Goal: Task Accomplishment & Management: Use online tool/utility

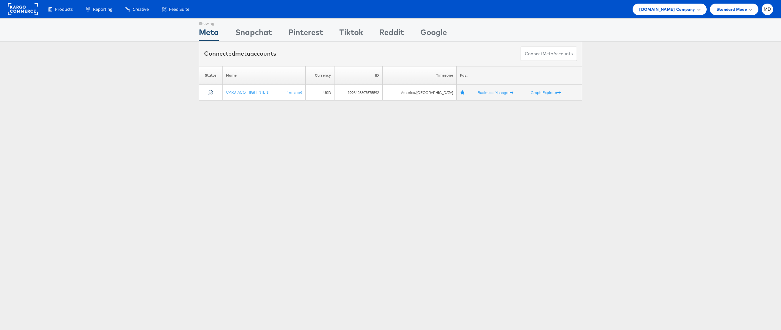
click at [684, 12] on span "[DOMAIN_NAME] Company" at bounding box center [667, 9] width 56 height 7
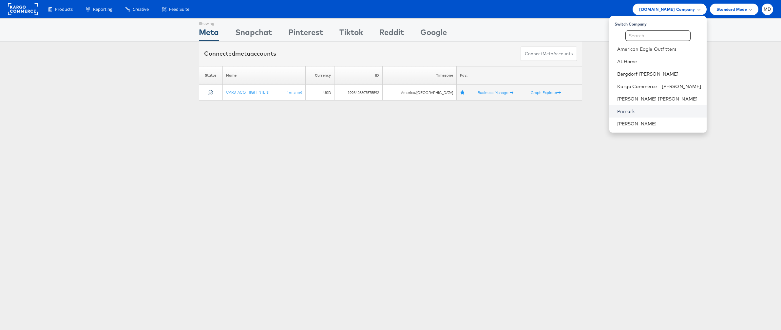
click at [640, 110] on link "Primark" at bounding box center [659, 111] width 84 height 7
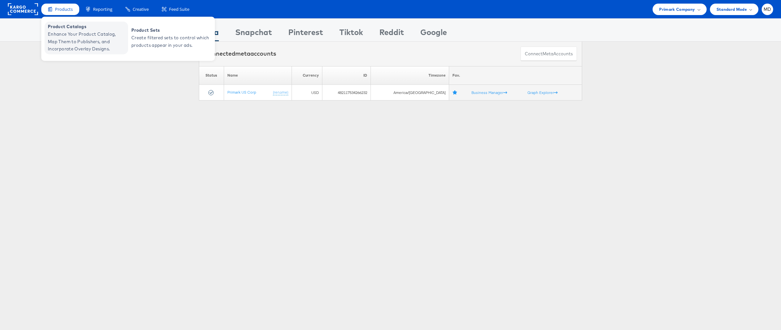
click at [79, 45] on span "Enhance Your Product Catalog, Map Them to Publishers, and Incorporate Overlay D…" at bounding box center [87, 41] width 79 height 22
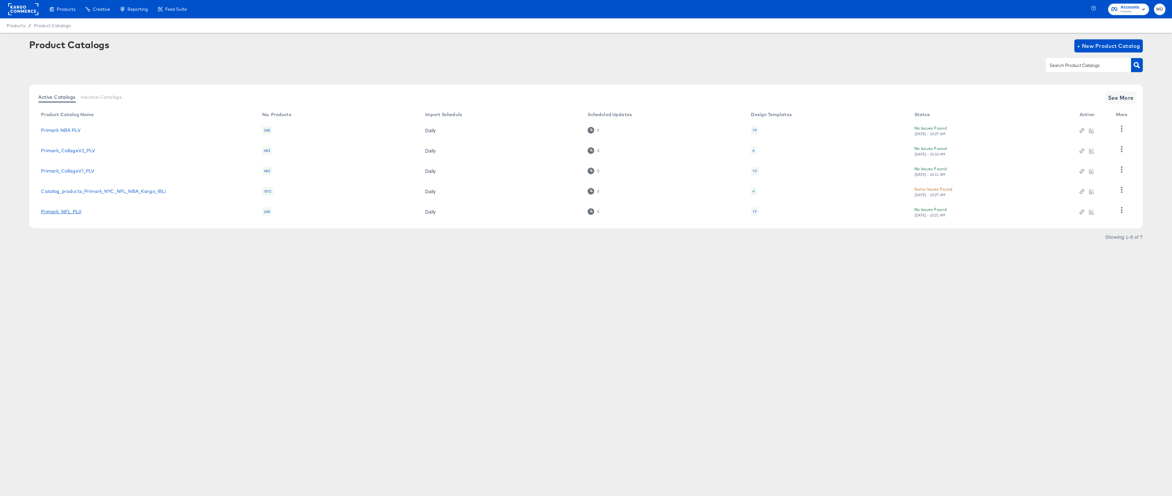
click at [73, 210] on link "Primark_NFL_PLV" at bounding box center [61, 211] width 40 height 5
click at [132, 188] on link "Catalog_products_Primark_NYC_NFL_NBA_Kargo_IBLI" at bounding box center [103, 190] width 125 height 5
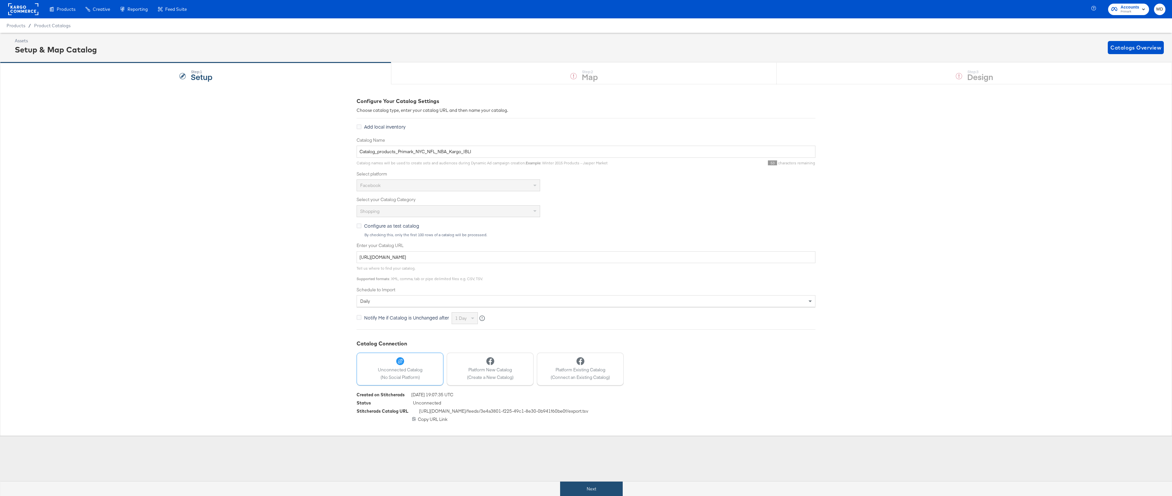
click at [569, 488] on button "Next" at bounding box center [591, 488] width 63 height 15
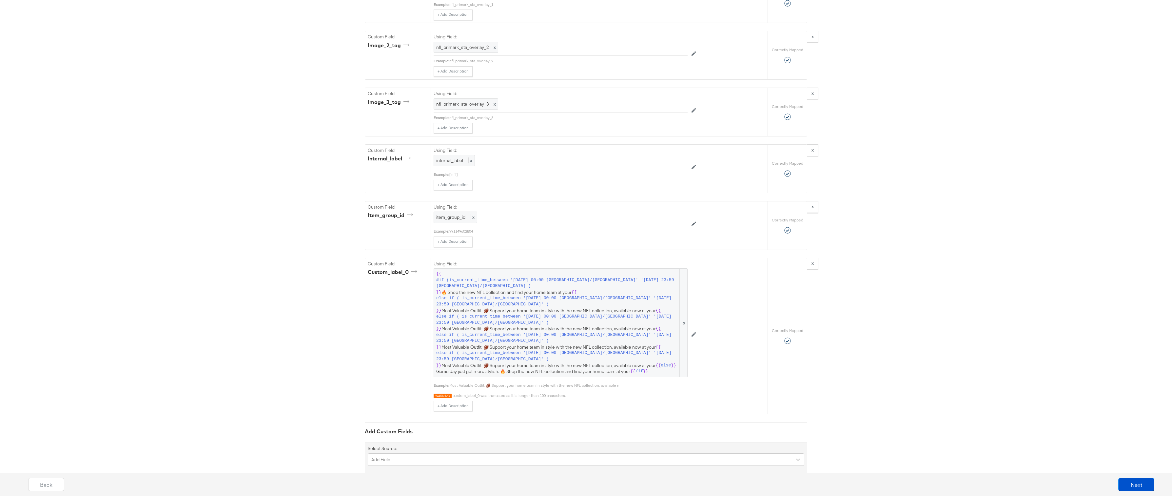
scroll to position [1486, 0]
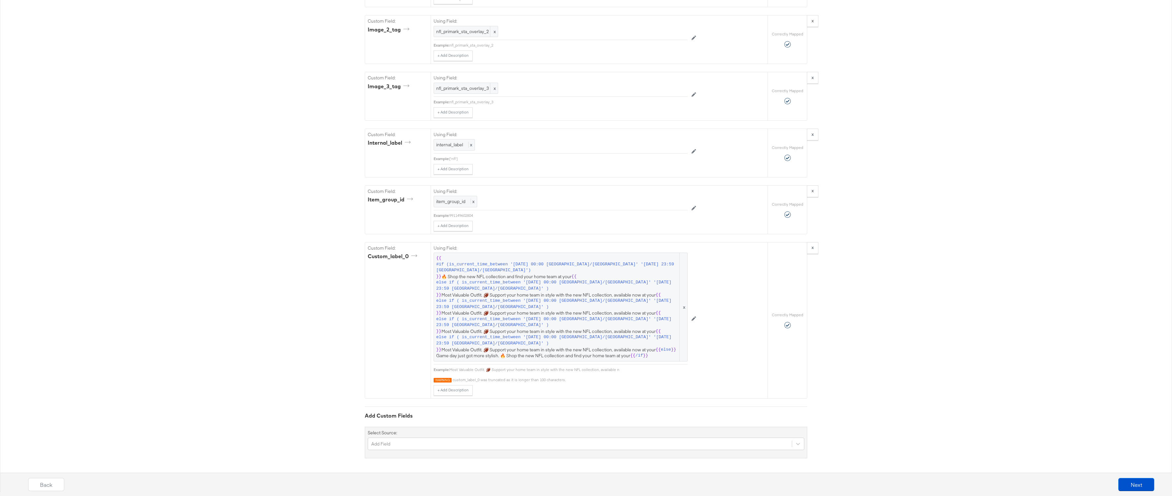
click at [569, 352] on span "{{ #if (is_current_time_between '[DATE] 00:00 America/[GEOGRAPHIC_DATA]' '[DATE…" at bounding box center [560, 307] width 249 height 104
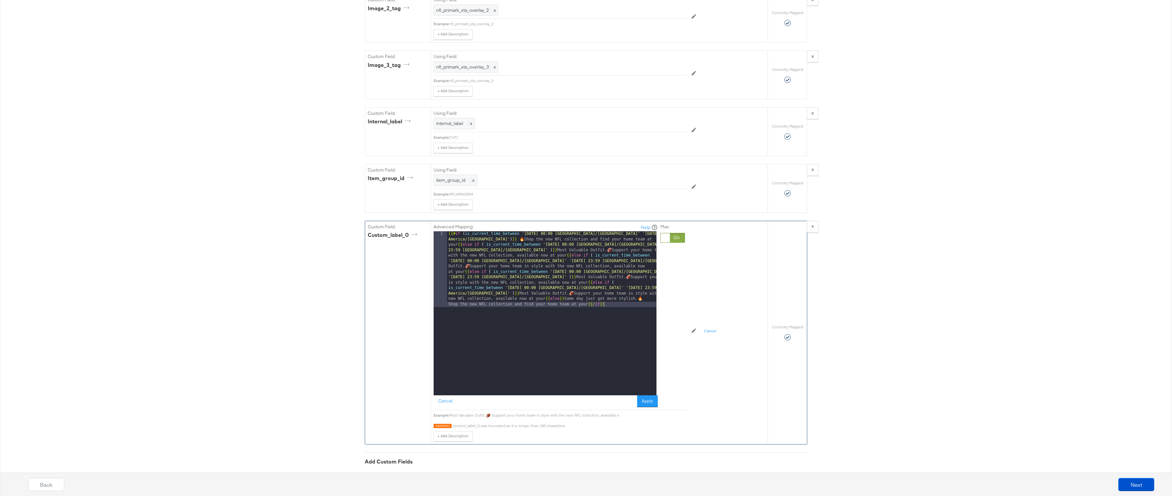
click at [579, 387] on div "{{# if ( is_current_time_between '[DATE] 00:00 America/[GEOGRAPHIC_DATA]' '[DAT…" at bounding box center [551, 388] width 209 height 315
click at [697, 336] on button at bounding box center [694, 331] width 12 height 10
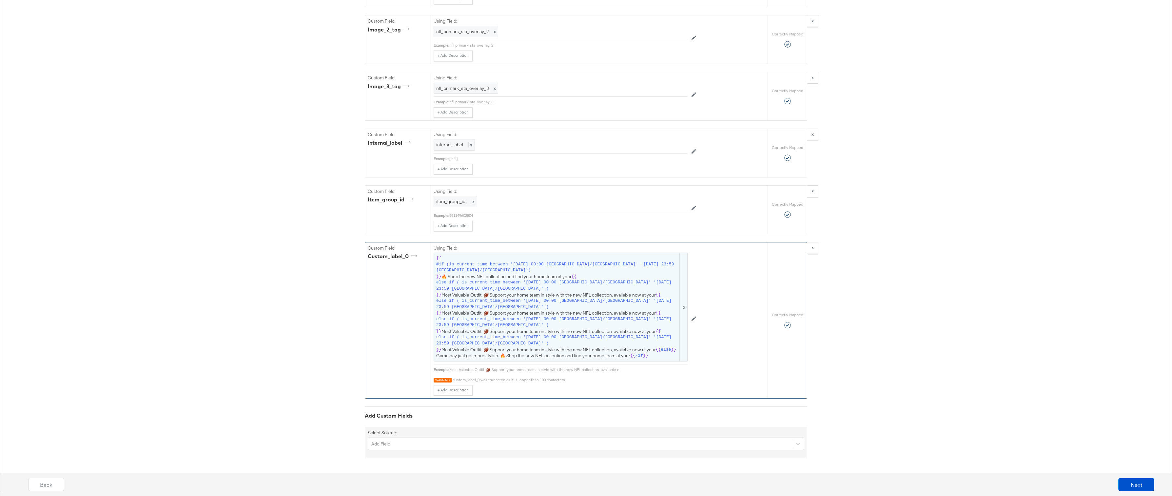
click at [684, 306] on span "x" at bounding box center [683, 307] width 8 height 108
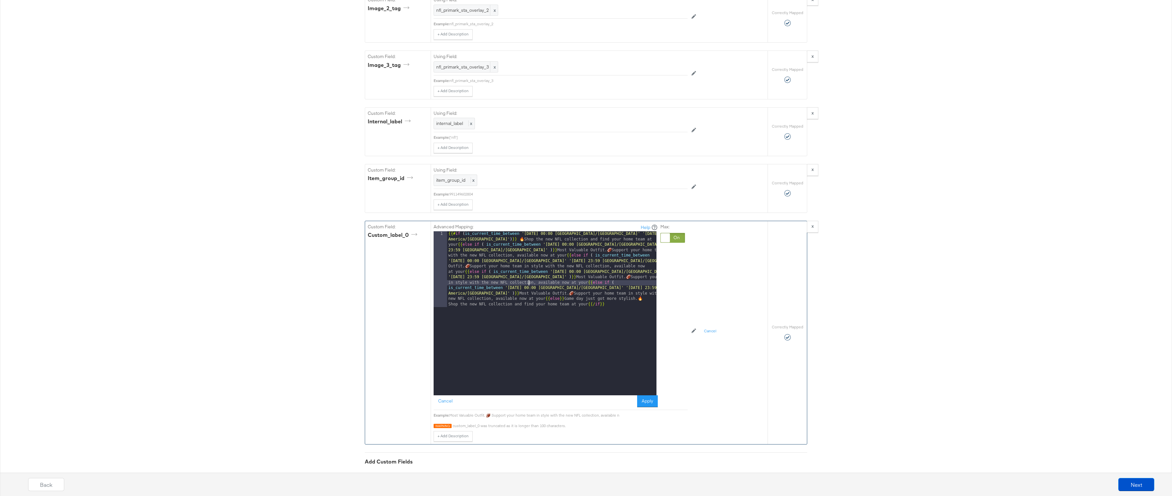
click at [529, 300] on div "{{# if ( is_current_time_between '[DATE] 00:00 America/[GEOGRAPHIC_DATA]' '[DAT…" at bounding box center [551, 388] width 209 height 315
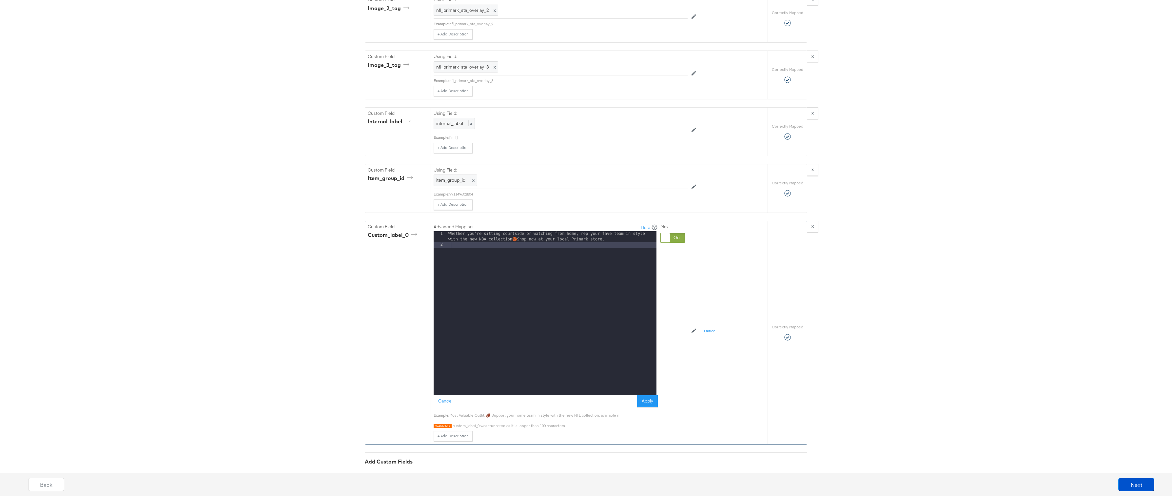
click at [706, 406] on div "Advanced Mapping: Help 1 2 Whether you’re sitting courtside or watching from ho…" at bounding box center [577, 331] width 287 height 220
click at [652, 407] on button "Apply" at bounding box center [647, 401] width 21 height 12
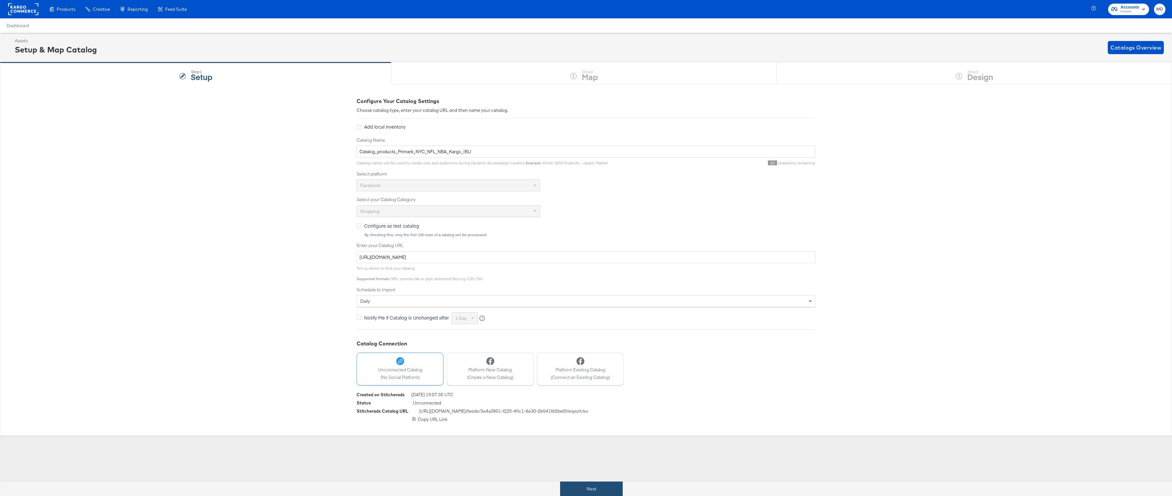
click at [588, 488] on button "Next" at bounding box center [591, 488] width 63 height 15
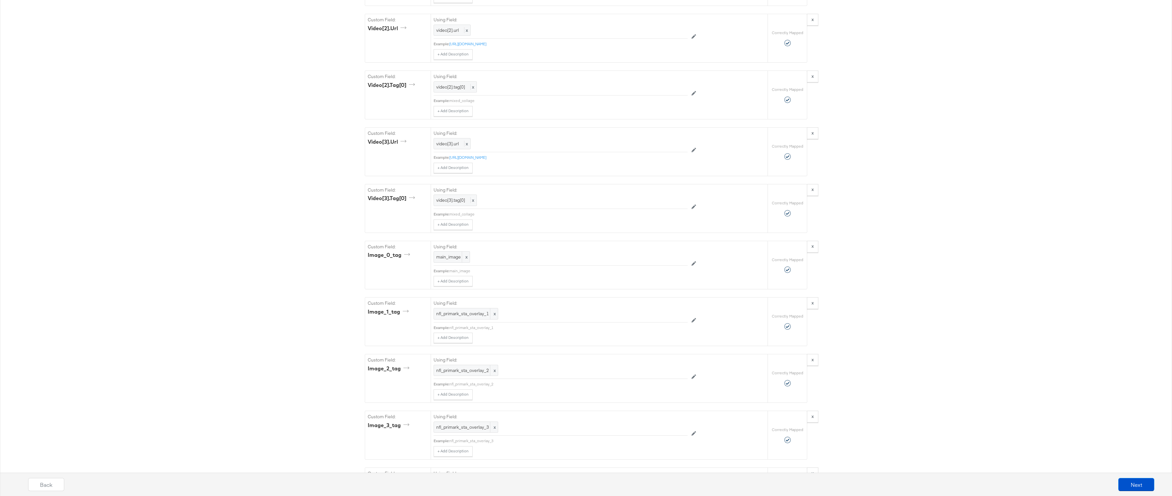
scroll to position [1486, 0]
